Goal: Use online tool/utility: Use online tool/utility

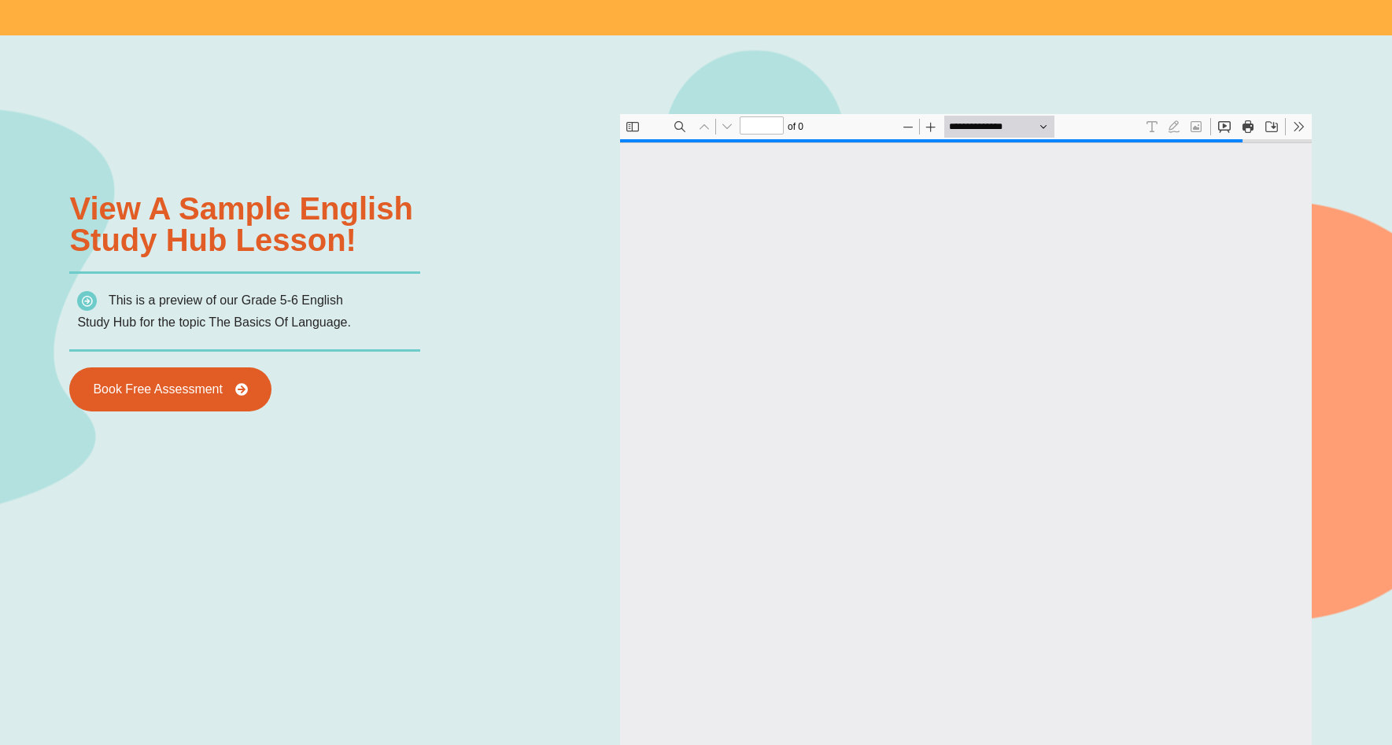
scroll to position [1734, 0]
type input "*"
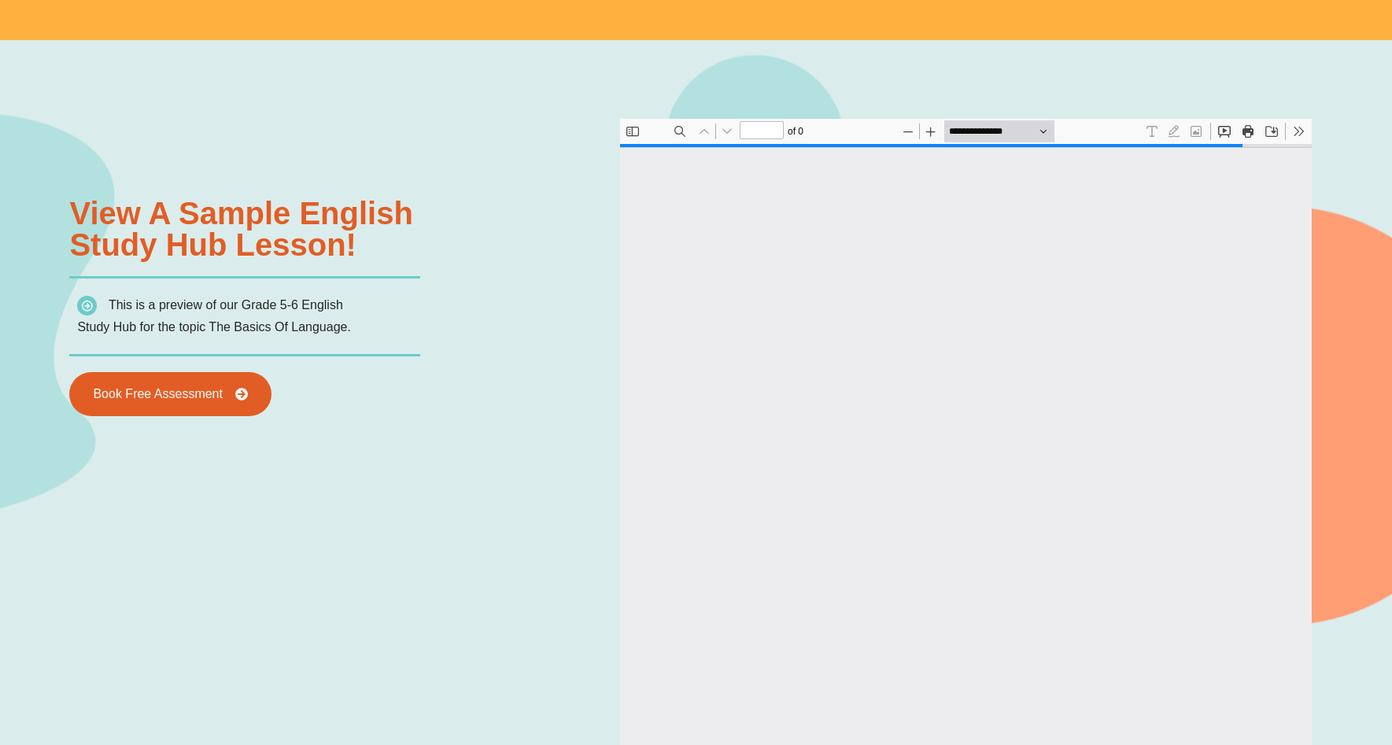
scroll to position [1732, 0]
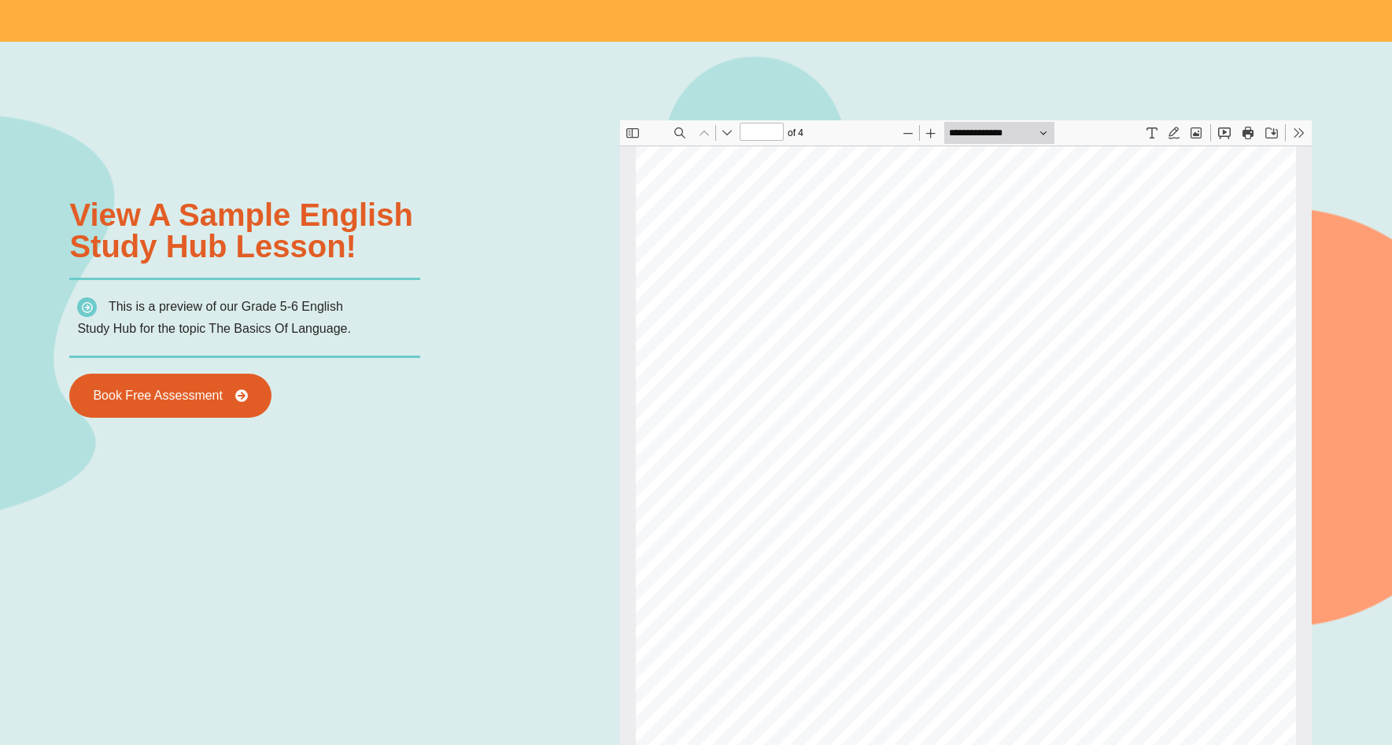
click at [1154, 130] on button "Text" at bounding box center [1151, 132] width 22 height 22
click at [1151, 131] on button "Text" at bounding box center [1151, 132] width 22 height 22
click at [1174, 131] on button "Draw" at bounding box center [1173, 132] width 22 height 22
click at [1195, 135] on button "Add or edit images" at bounding box center [1195, 132] width 22 height 22
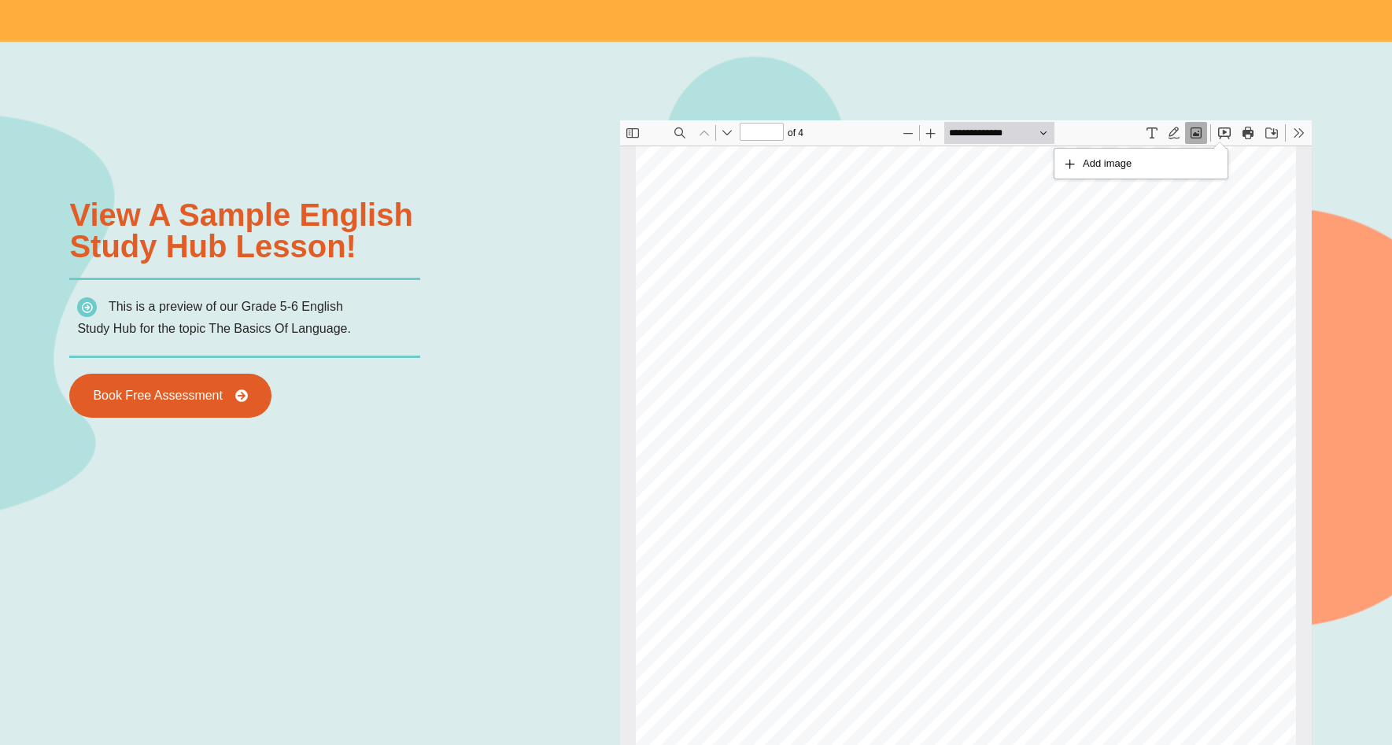
click at [1223, 130] on button "Presentation Mode" at bounding box center [1224, 132] width 22 height 22
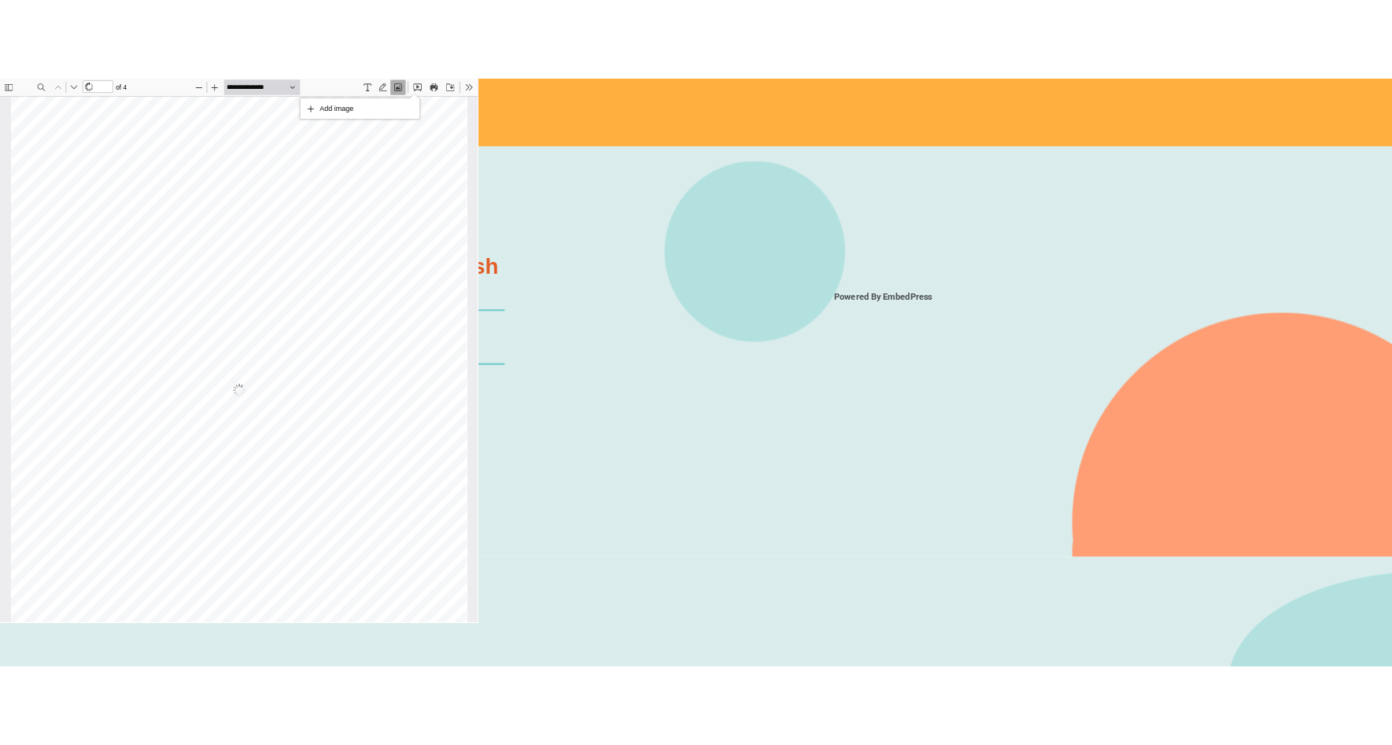
scroll to position [1732, 0]
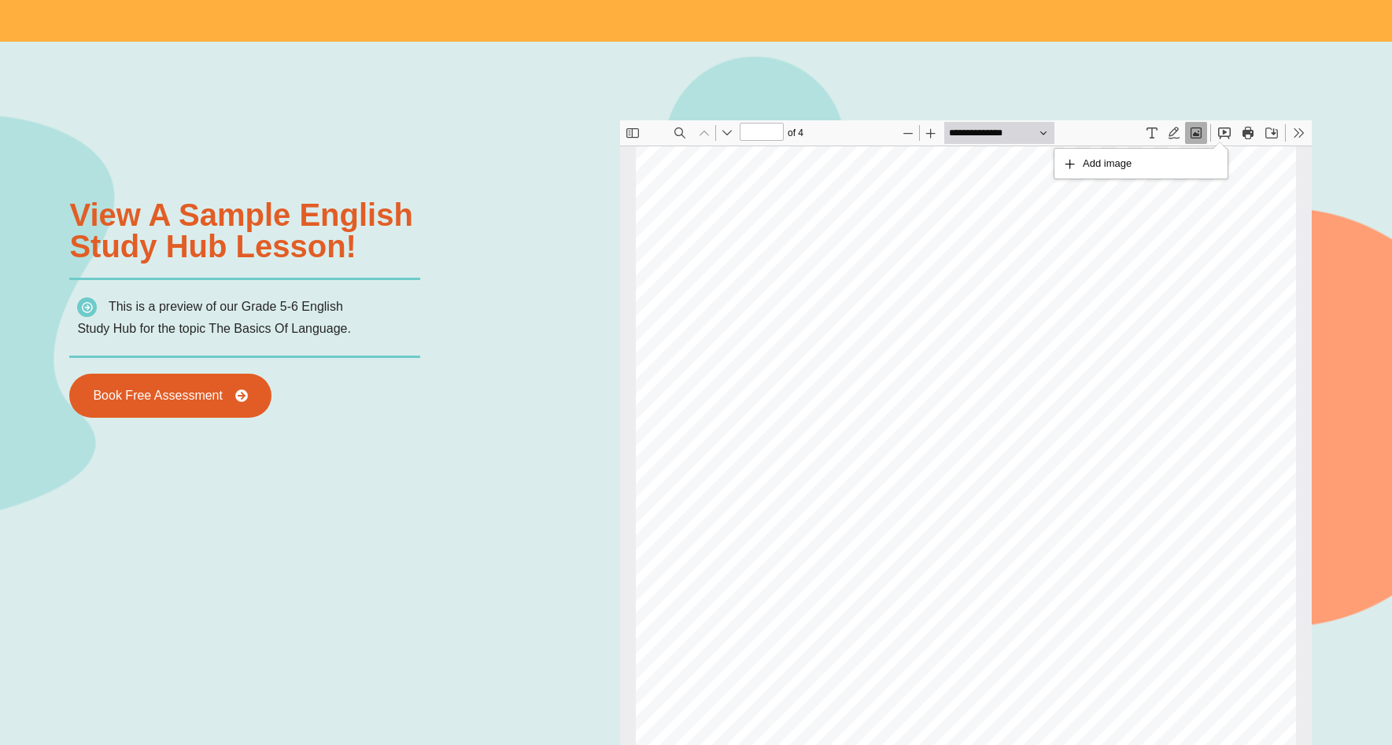
click at [1117, 83] on div "Powered By EmbedPress View a sample english Study Hub lesson! This is a preview…" at bounding box center [695, 575] width 1253 height 1067
click at [952, 194] on div "Page ⁨1⁩" at bounding box center [965, 570] width 660 height 851
click at [1153, 128] on button "Text" at bounding box center [1151, 132] width 22 height 22
click at [1176, 129] on button "Draw" at bounding box center [1173, 132] width 22 height 22
click at [1228, 132] on button "Presentation Mode" at bounding box center [1224, 132] width 22 height 22
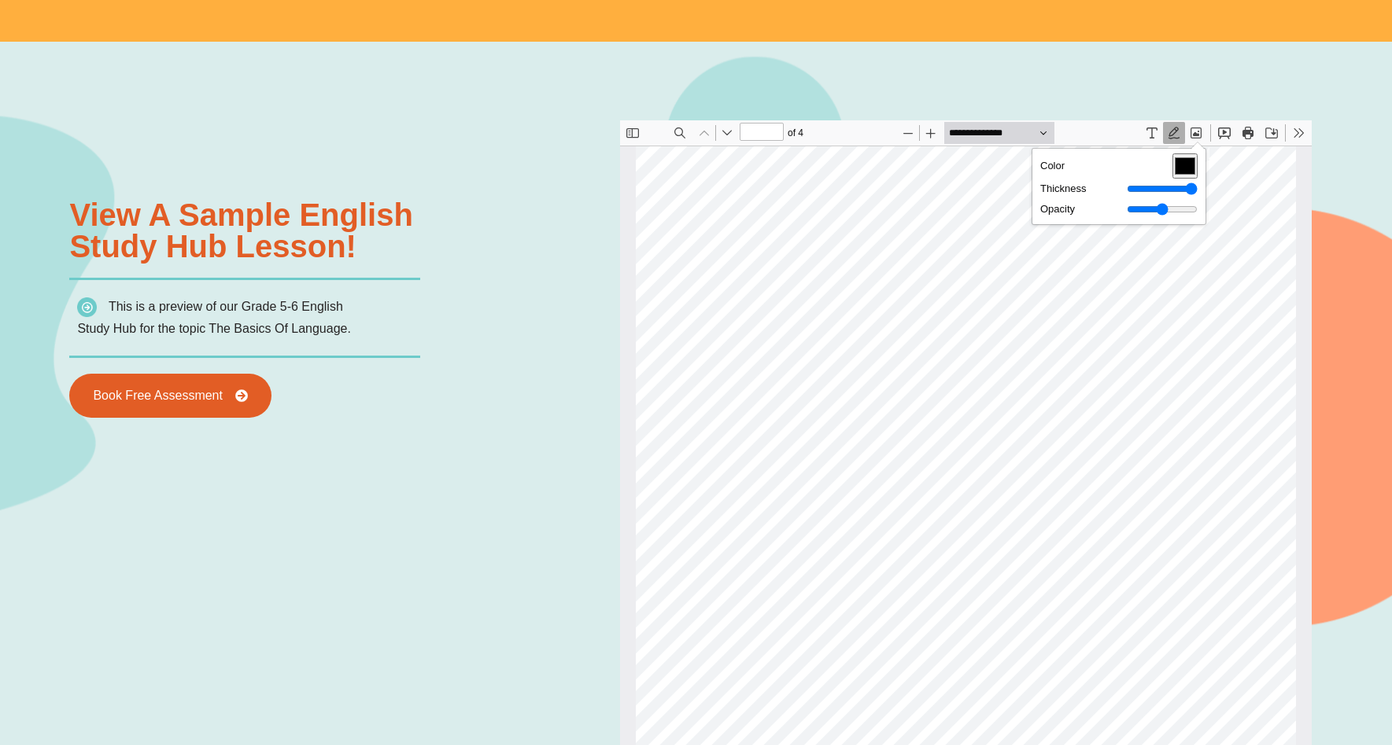
click at [1296, 131] on button "Tools" at bounding box center [1298, 132] width 22 height 22
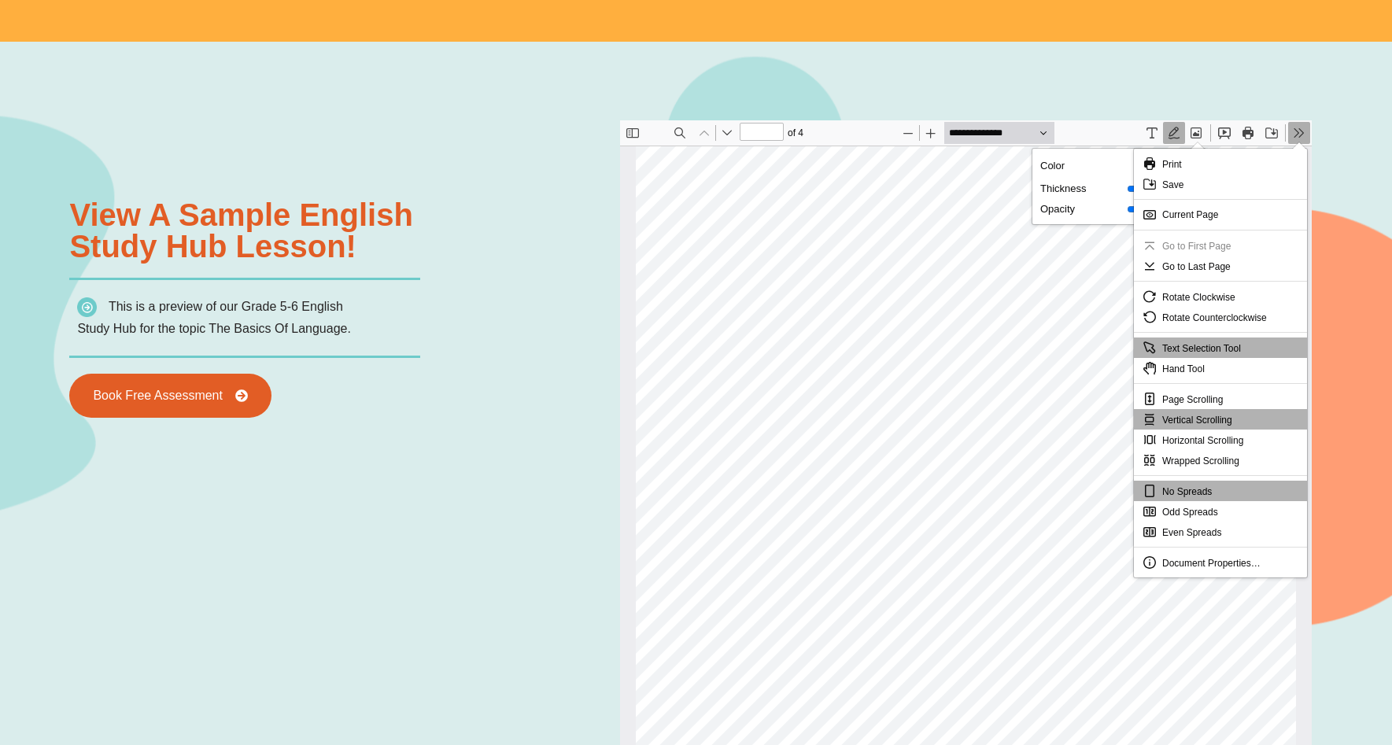
click at [1296, 131] on button "Tools" at bounding box center [1298, 132] width 22 height 22
